Goal: Task Accomplishment & Management: Manage account settings

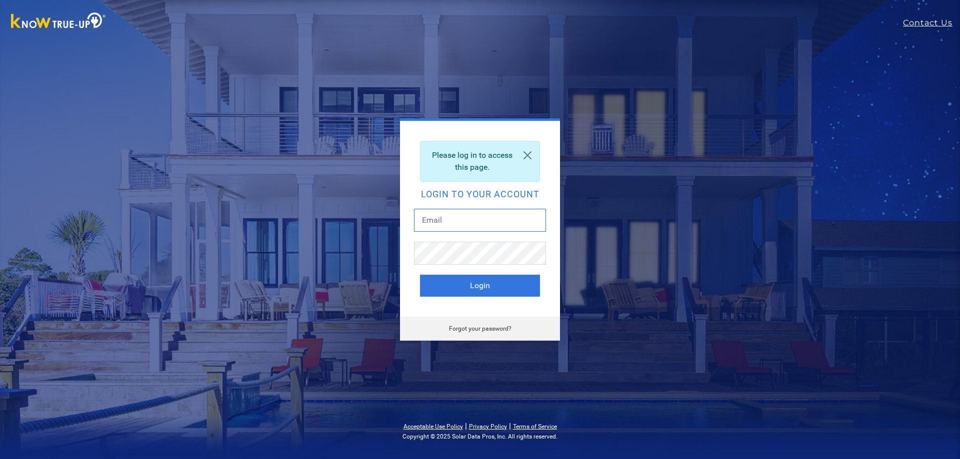
click at [485, 221] on input "text" at bounding box center [480, 220] width 132 height 23
click at [474, 329] on link "Forgot your password?" at bounding box center [480, 328] width 62 height 7
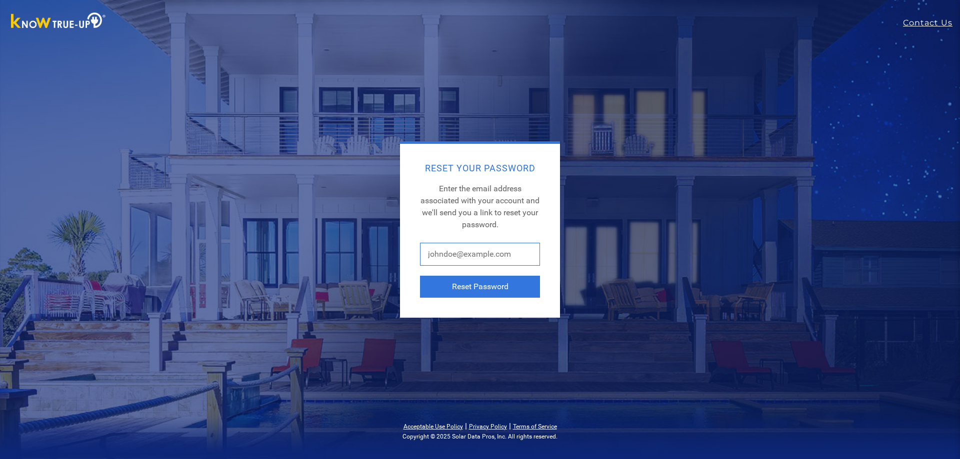
click at [476, 250] on input "text" at bounding box center [480, 254] width 120 height 23
type input "[EMAIL_ADDRESS][DOMAIN_NAME]"
click at [480, 287] on button "Reset Password" at bounding box center [480, 287] width 120 height 22
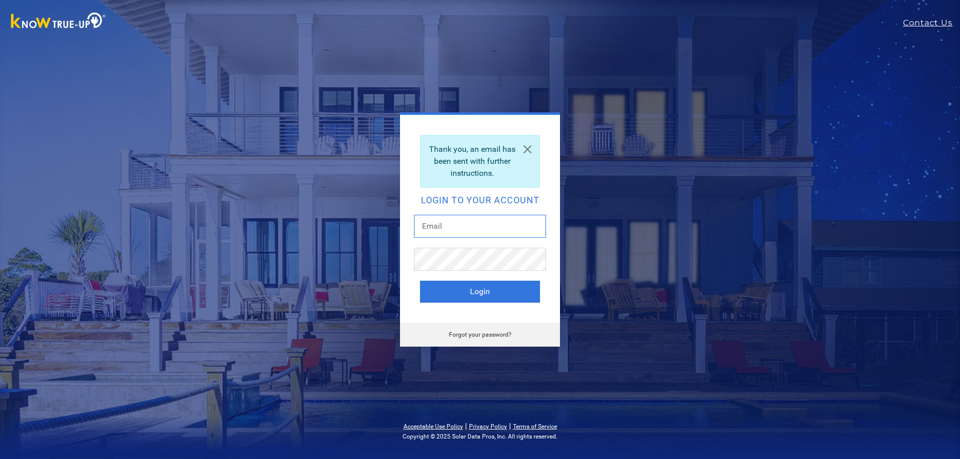
click at [468, 235] on input "text" at bounding box center [480, 226] width 132 height 23
type input "jdroos@gmail.com"
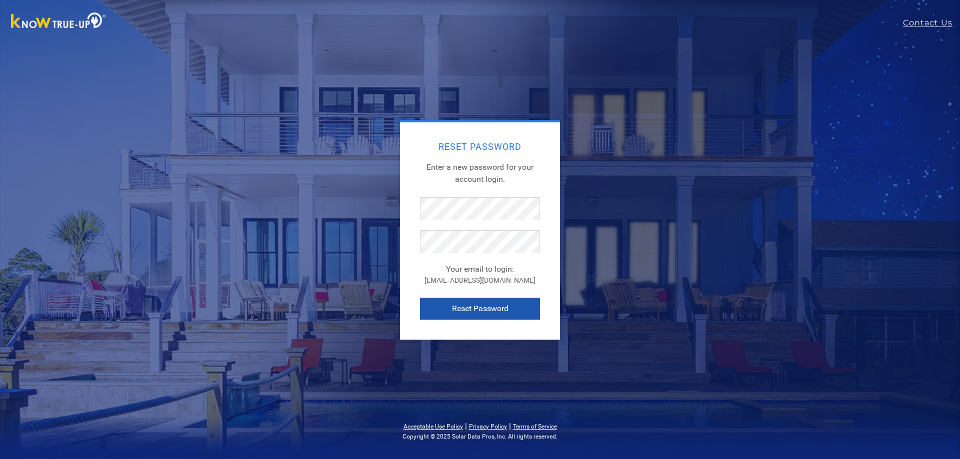
click at [474, 308] on button "Reset Password" at bounding box center [480, 309] width 120 height 22
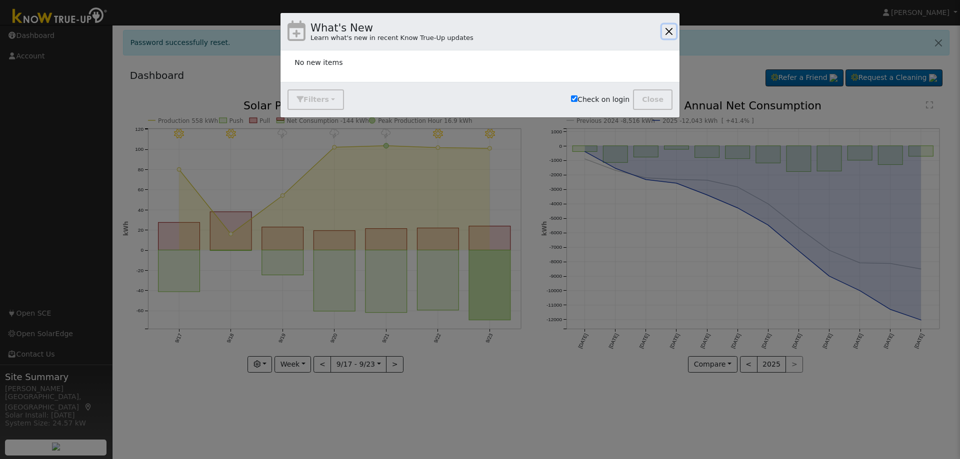
click at [668, 31] on button "button" at bounding box center [669, 31] width 14 height 14
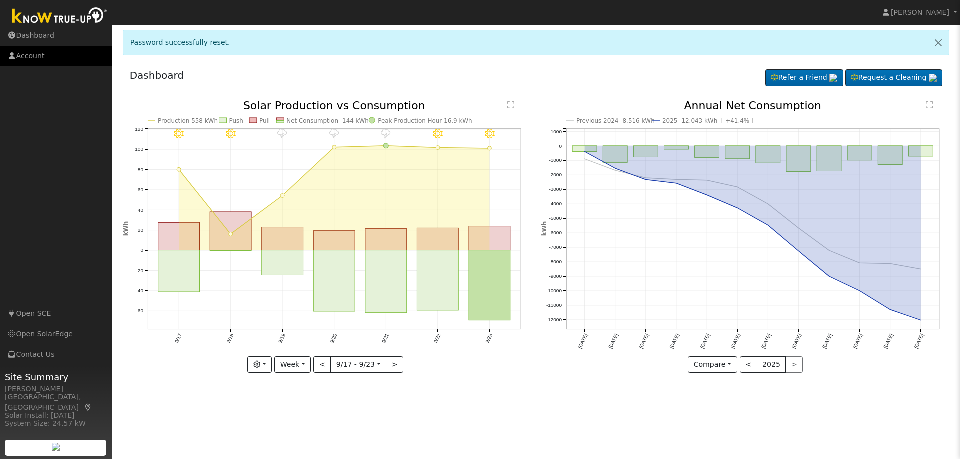
click at [31, 57] on link "Account" at bounding box center [56, 56] width 112 height 20
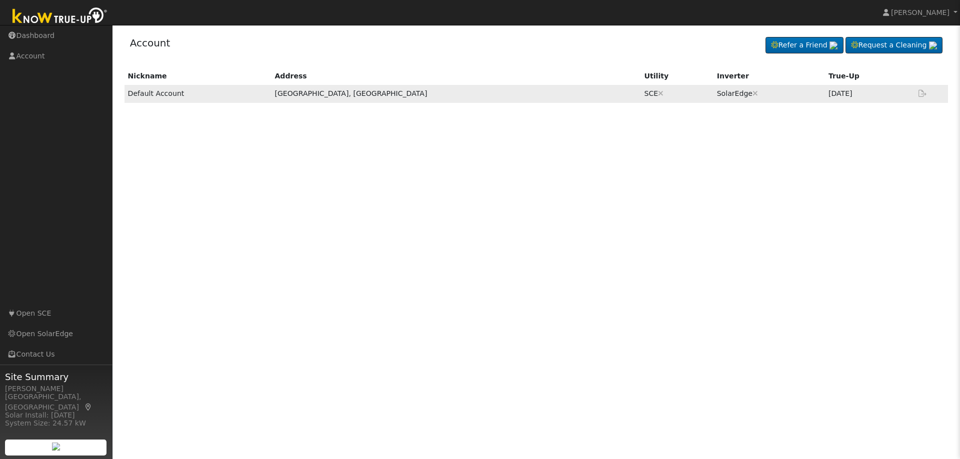
click at [921, 94] on icon at bounding box center [922, 93] width 9 height 7
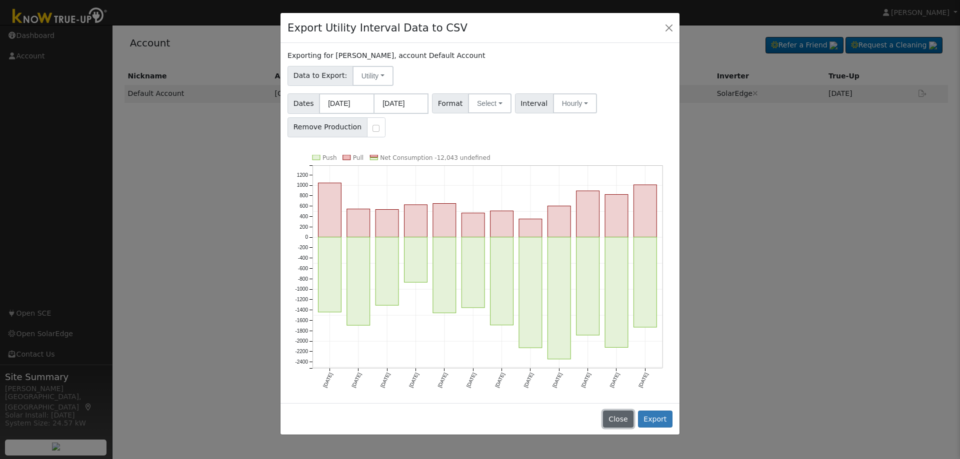
click at [626, 420] on button "Close" at bounding box center [618, 419] width 30 height 17
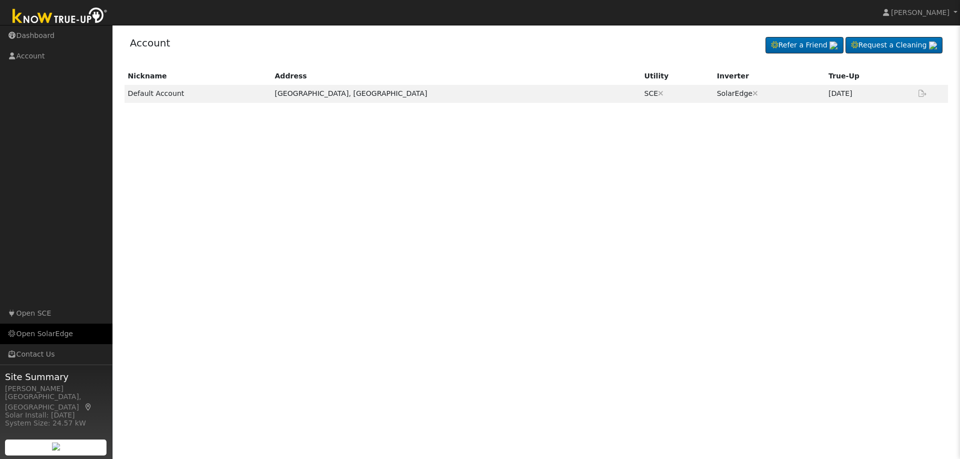
click at [53, 333] on link "Open SolarEdge" at bounding box center [56, 334] width 112 height 20
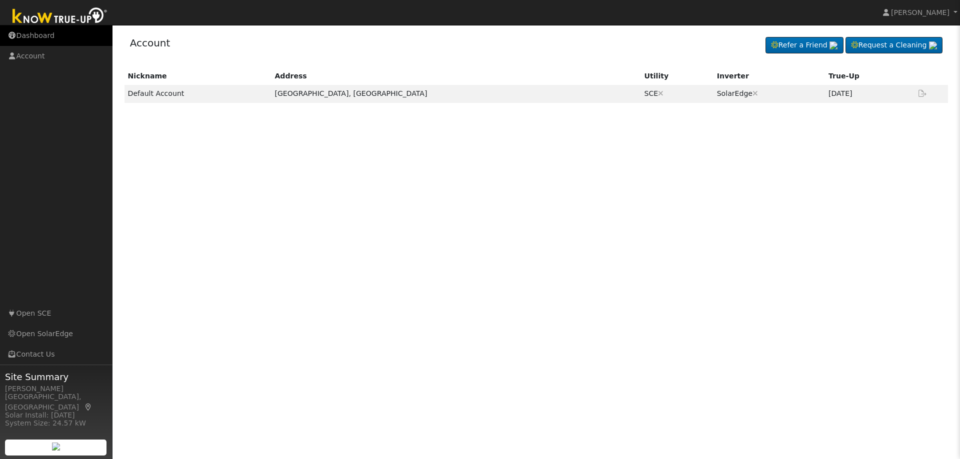
click at [39, 36] on link "Dashboard" at bounding box center [56, 35] width 112 height 20
